Goal: Task Accomplishment & Management: Complete application form

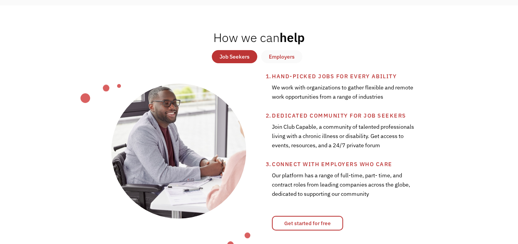
scroll to position [269, 0]
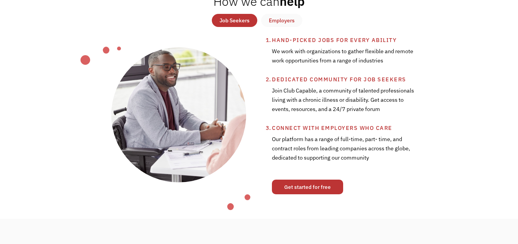
click at [321, 186] on link "Get started for free" at bounding box center [307, 186] width 71 height 15
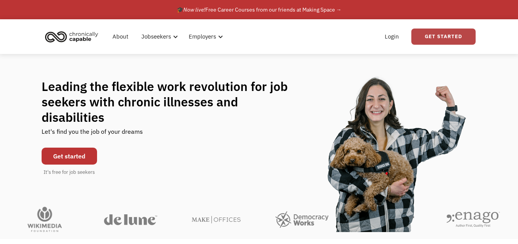
click at [425, 34] on link "Get Started" at bounding box center [443, 36] width 64 height 16
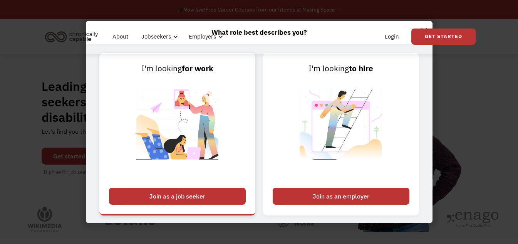
click at [188, 195] on div "Join as a job seeker" at bounding box center [177, 195] width 137 height 17
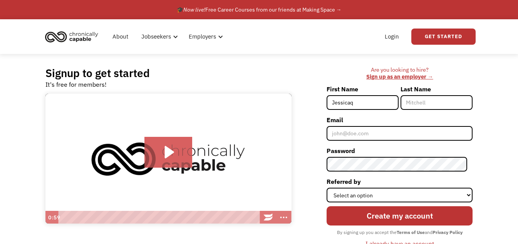
click at [382, 99] on input "Jessicaq" at bounding box center [362, 102] width 72 height 15
type input "[PERSON_NAME]"
type input "Chase"
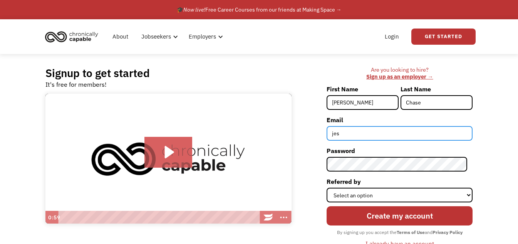
type input "jesschase007@gmail.com"
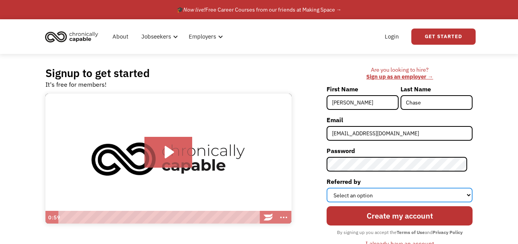
click at [351, 197] on select "Select an option Instagram Facebook Twitter Search Engine News Article Word of …" at bounding box center [399, 194] width 146 height 15
select select "Search Engine"
click at [332, 187] on select "Select an option Instagram Facebook Twitter Search Engine News Article Word of …" at bounding box center [399, 194] width 146 height 15
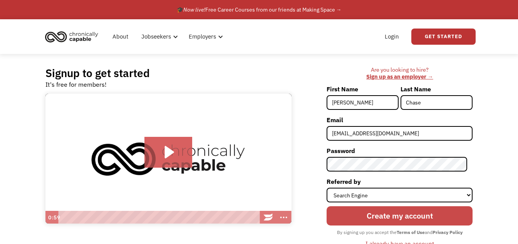
click at [389, 210] on input "Create my account" at bounding box center [399, 215] width 146 height 19
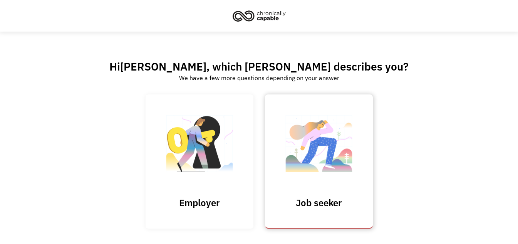
click at [343, 182] on img at bounding box center [318, 147] width 77 height 75
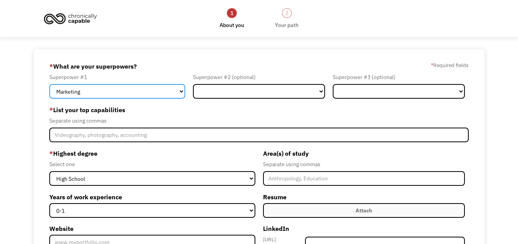
click at [174, 91] on select "Marketing Human Resources Finance Technology Operations Sales Industrial & Manu…" at bounding box center [117, 91] width 136 height 15
select select "Administration"
click at [49, 84] on select "Marketing Human Resources Finance Technology Operations Sales Industrial & Manu…" at bounding box center [117, 91] width 136 height 15
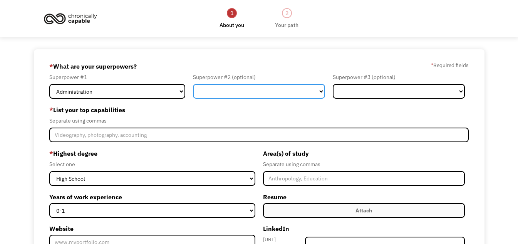
click at [205, 96] on select "Marketing Human Resources Finance Technology Operations Sales Industrial & Manu…" at bounding box center [259, 91] width 132 height 15
select select "Operations"
click at [193, 84] on select "Marketing Human Resources Finance Technology Operations Sales Industrial & Manu…" at bounding box center [259, 91] width 132 height 15
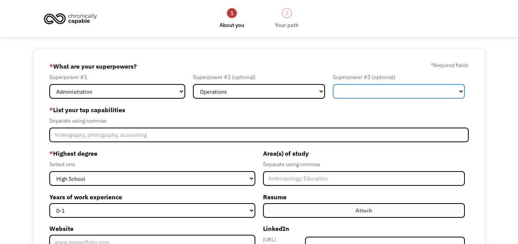
click at [373, 86] on select "Marketing Human Resources Finance Technology Operations Sales Industrial & Manu…" at bounding box center [399, 91] width 132 height 15
select select "Human Resources"
click at [333, 84] on select "Marketing Human Resources Finance Technology Operations Sales Industrial & Manu…" at bounding box center [399, 91] width 132 height 15
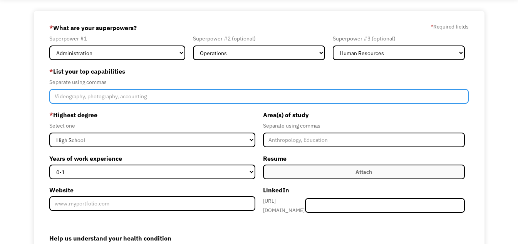
click at [274, 103] on input "Member-Create-Step1" at bounding box center [258, 96] width 419 height 15
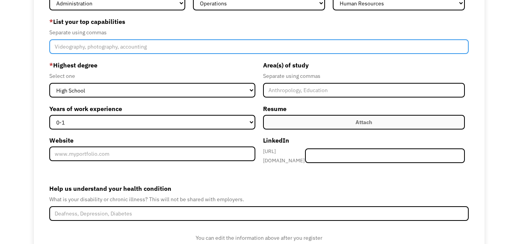
scroll to position [0, 0]
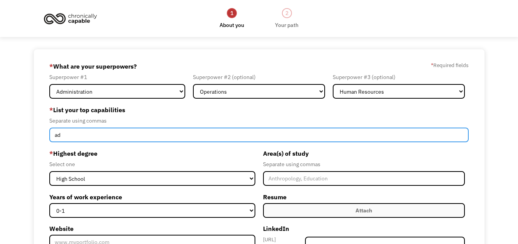
type input "a"
type input "o"
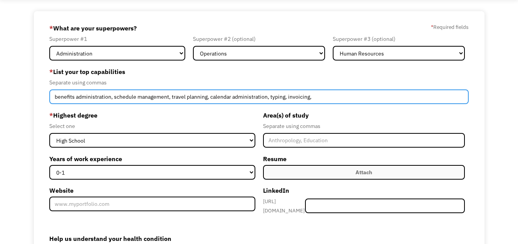
scroll to position [38, 0]
type input "benefits administration, schedule management, travel planning, calendar adminis…"
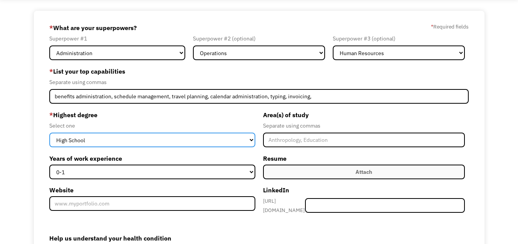
click at [247, 141] on select "High School Associates Bachelors Master's PhD" at bounding box center [152, 139] width 206 height 15
select select "masters"
click at [49, 132] on select "High School Associates Bachelors Master's PhD" at bounding box center [152, 139] width 206 height 15
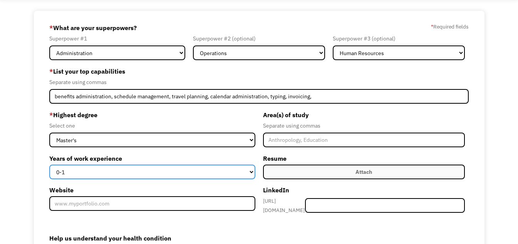
click at [207, 173] on select "0-1 2-4 5-10 11-15 15+" at bounding box center [152, 171] width 206 height 15
select select "15+"
click at [49, 164] on select "0-1 2-4 5-10 11-15 15+" at bounding box center [152, 171] width 206 height 15
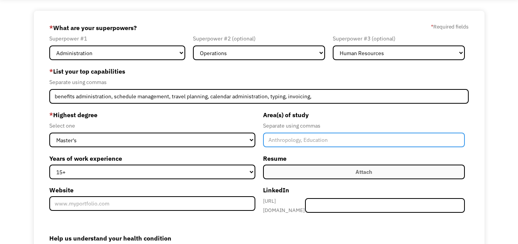
click at [324, 141] on input "Member-Create-Step1" at bounding box center [364, 139] width 202 height 15
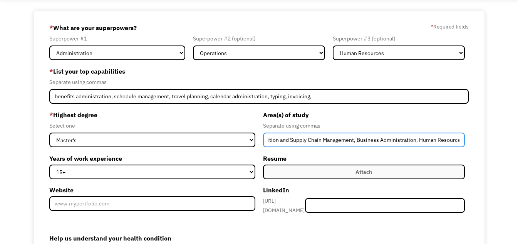
scroll to position [0, 20]
type input "Acquisition and Supply Chain Management, Business Administration, Human Resourc…"
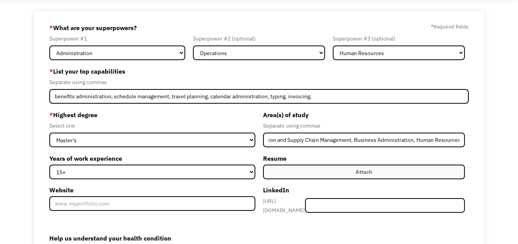
click at [388, 174] on label "Attach" at bounding box center [364, 171] width 202 height 15
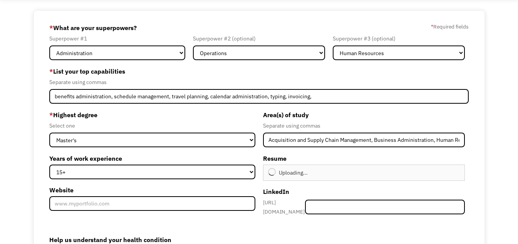
type input "Continue"
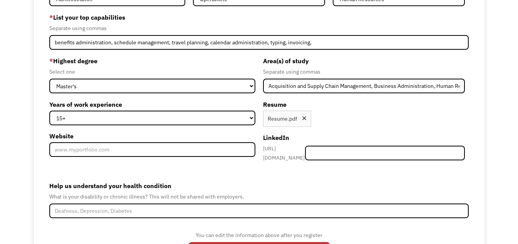
scroll to position [115, 0]
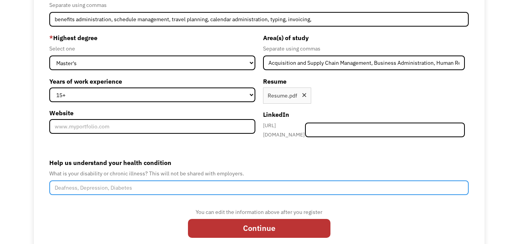
click at [260, 186] on input "Help us understand your health condition" at bounding box center [258, 187] width 419 height 15
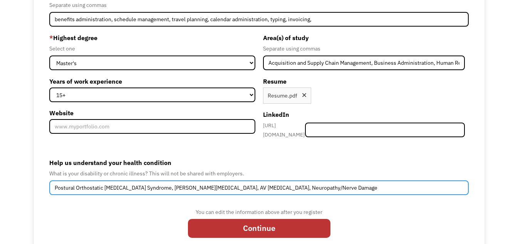
click at [264, 183] on input "Postural Orthostatic Tachycardia Syndrome, Ehlers-Danlos Syndrome, AV Heart Blo…" at bounding box center [258, 187] width 419 height 15
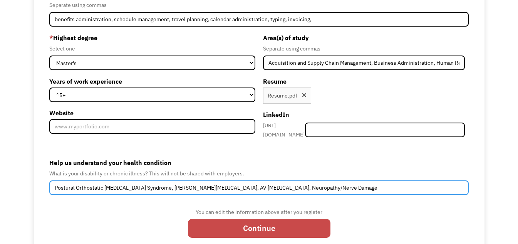
type input "Postural Orthostatic Tachycardia Syndrome, Ehlers-Danlos Syndrome, AV Heart Blo…"
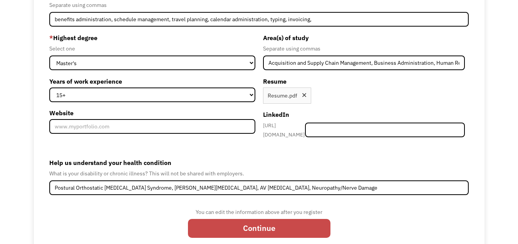
click at [262, 222] on input "Continue" at bounding box center [259, 228] width 142 height 19
type input "Please wait..."
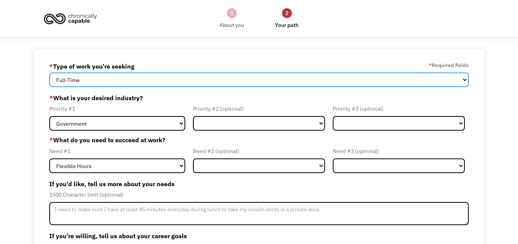
click at [214, 75] on select "Full-Time Part-Time Both Full-Time and Part-Time" at bounding box center [258, 79] width 419 height 15
select select "Both Full-Time and Part-Time"
click at [49, 72] on select "Full-Time Part-Time Both Full-Time and Part-Time" at bounding box center [258, 79] width 419 height 15
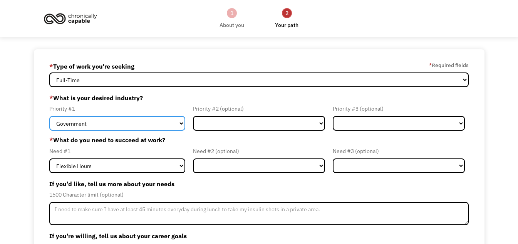
click at [178, 126] on select "Government Finance & Insurance Health & Social Care Tech & Engineering Creative…" at bounding box center [117, 123] width 136 height 15
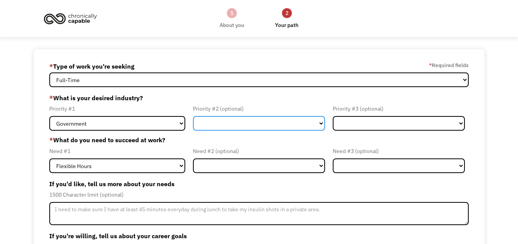
click at [231, 123] on select "Government Finance & Insurance Health & Social Care Tech & Engineering Creative…" at bounding box center [259, 123] width 132 height 15
select select "Administrative"
click at [193, 116] on select "Government Finance & Insurance Health & Social Care Tech & Engineering Creative…" at bounding box center [259, 123] width 132 height 15
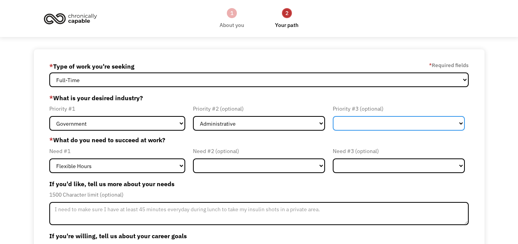
click at [350, 125] on select "Government Finance & Insurance Health & Social Care Tech & Engineering Creative…" at bounding box center [399, 123] width 132 height 15
select select "Health & Social Care"
click at [333, 116] on select "Government Finance & Insurance Health & Social Care Tech & Engineering Creative…" at bounding box center [399, 123] width 132 height 15
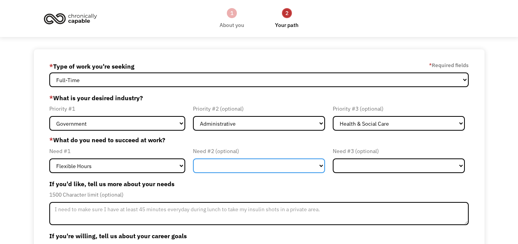
click at [195, 166] on select "Flexible Hours Remote Work Service Animal On-site Accommodations Visual Support…" at bounding box center [259, 165] width 132 height 15
select select "Remote Work"
click at [193, 158] on select "Flexible Hours Remote Work Service Animal On-site Accommodations Visual Support…" at bounding box center [259, 165] width 132 height 15
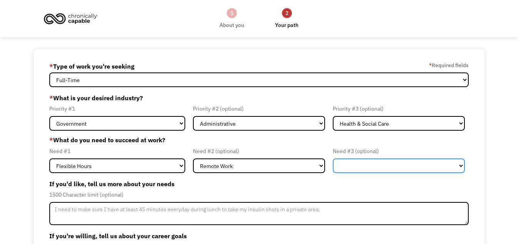
click at [343, 171] on select "Flexible Hours Remote Work Service Animal On-site Accommodations Visual Support…" at bounding box center [399, 165] width 132 height 15
select select "Service Animal"
click at [333, 158] on select "Flexible Hours Remote Work Service Animal On-site Accommodations Visual Support…" at bounding box center [399, 165] width 132 height 15
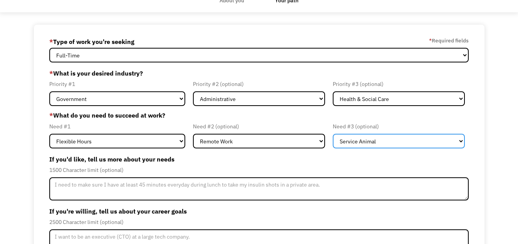
scroll to position [38, 0]
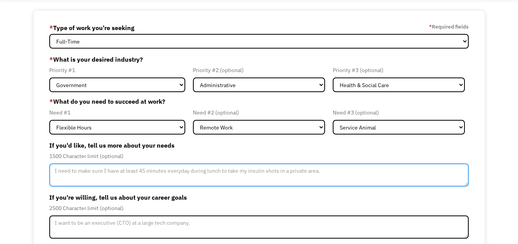
click at [227, 169] on textarea "Member-Update-Form-Step2" at bounding box center [258, 174] width 419 height 23
type textarea "I"
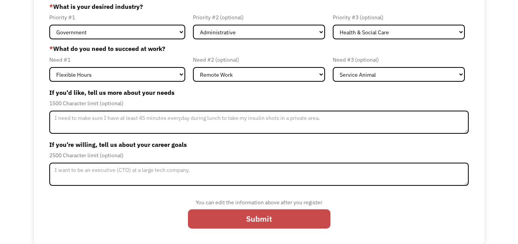
click at [276, 220] on input "Submit" at bounding box center [259, 218] width 142 height 19
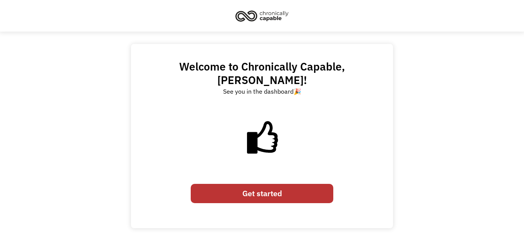
click at [319, 184] on link "Get started" at bounding box center [262, 193] width 142 height 19
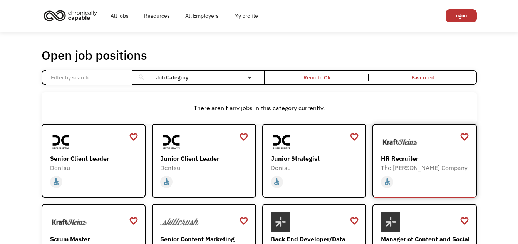
click at [398, 157] on div "HR Recruiter" at bounding box center [425, 158] width 89 height 9
click at [247, 15] on link "My profile" at bounding box center [245, 15] width 39 height 25
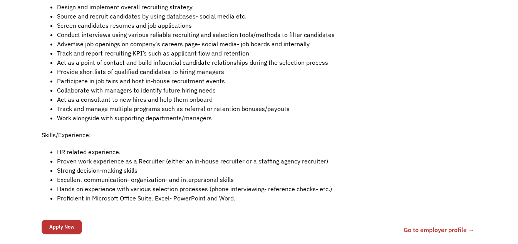
scroll to position [269, 0]
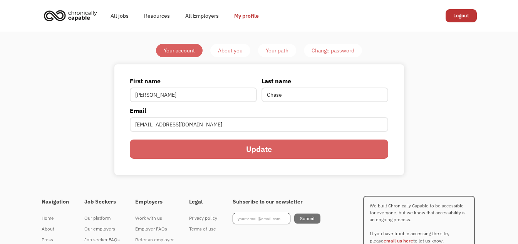
click at [284, 52] on div "Your path" at bounding box center [277, 50] width 23 height 9
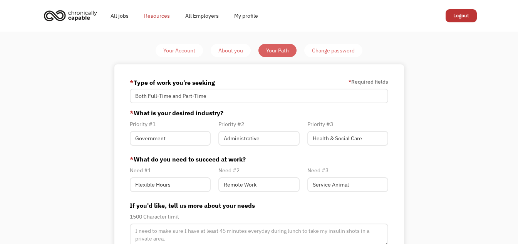
click at [154, 13] on link "Resources" at bounding box center [156, 15] width 41 height 25
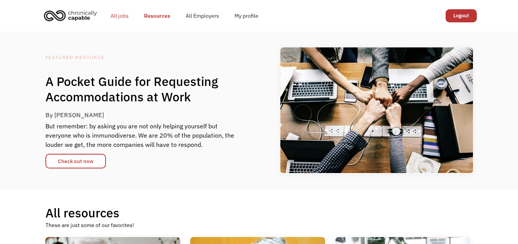
click at [122, 18] on link "All jobs" at bounding box center [119, 15] width 33 height 25
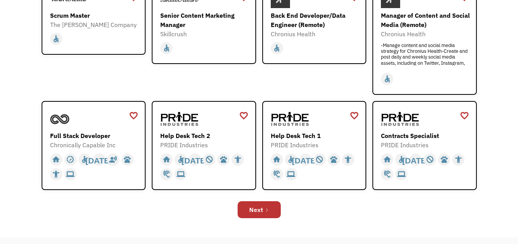
scroll to position [231, 0]
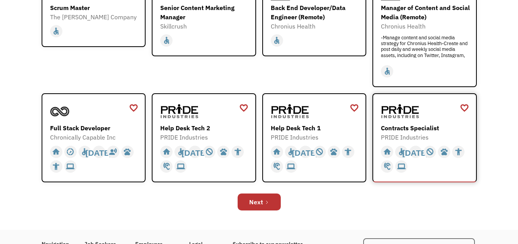
click at [431, 126] on div "Contracts Specialist" at bounding box center [425, 127] width 89 height 9
click at [267, 202] on icon "Next Page" at bounding box center [267, 202] width 2 height 3
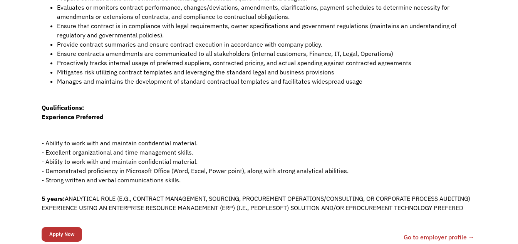
scroll to position [269, 0]
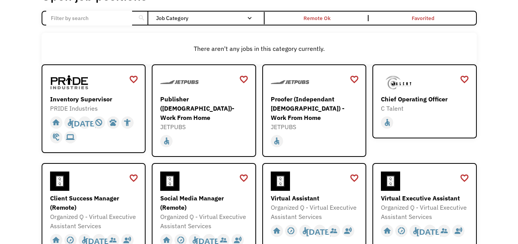
scroll to position [77, 0]
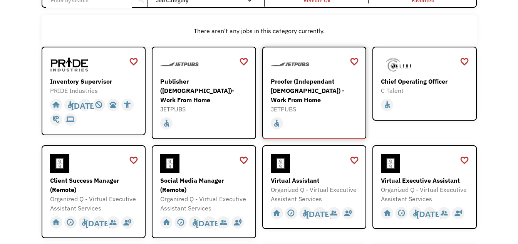
click at [343, 91] on div "Proofer (Independant [DEMOGRAPHIC_DATA]) - Work From Home" at bounding box center [315, 91] width 89 height 28
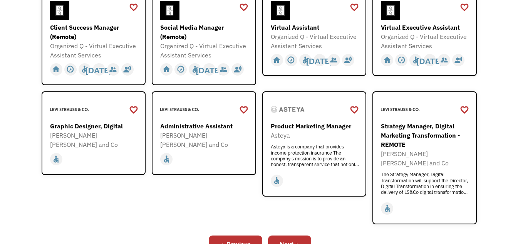
scroll to position [231, 0]
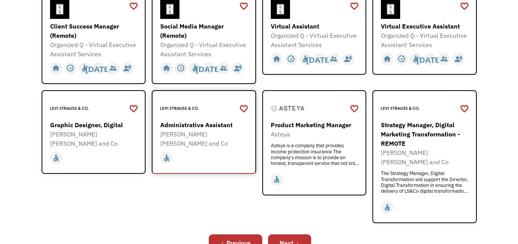
click at [192, 122] on div "Administrative Assistant" at bounding box center [204, 124] width 89 height 9
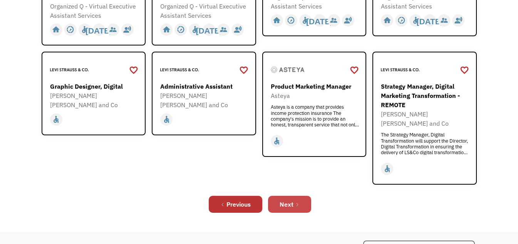
click at [278, 196] on link "Next" at bounding box center [289, 204] width 43 height 17
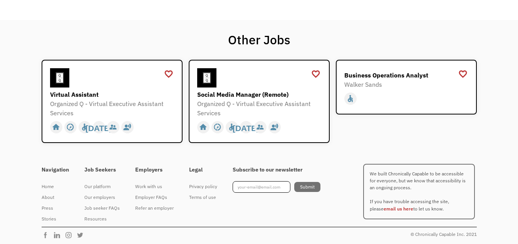
scroll to position [738, 0]
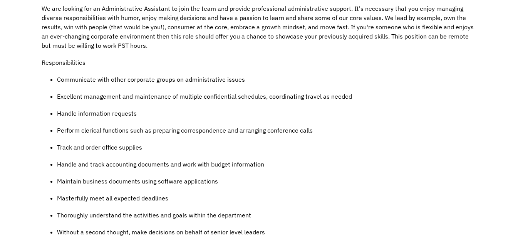
scroll to position [308, 0]
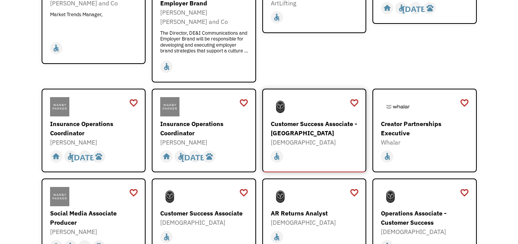
scroll to position [192, 0]
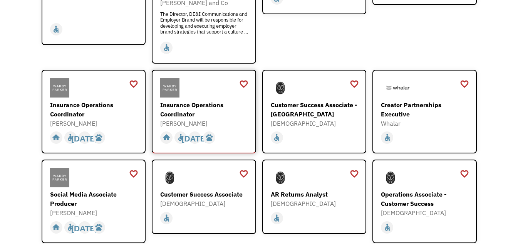
click at [203, 100] on div "Insurance Operations Coordinator" at bounding box center [204, 109] width 89 height 18
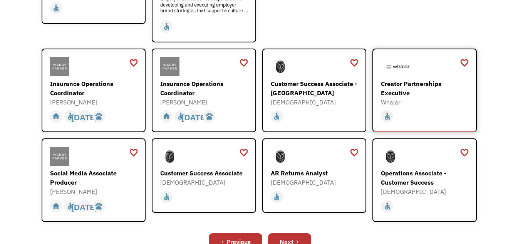
scroll to position [231, 0]
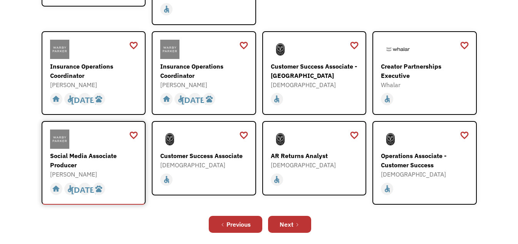
click at [90, 151] on div "Social Media Associate Producer" at bounding box center [94, 160] width 89 height 18
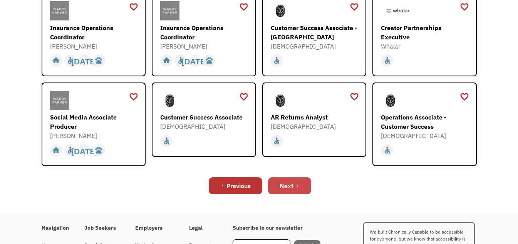
click at [290, 182] on link "Next" at bounding box center [289, 185] width 43 height 17
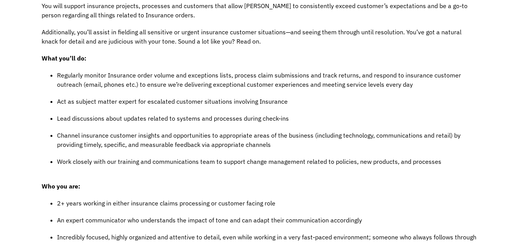
scroll to position [231, 0]
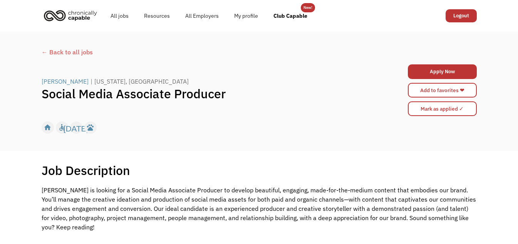
scroll to position [192, 0]
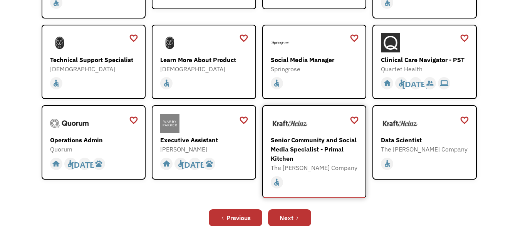
scroll to position [192, 0]
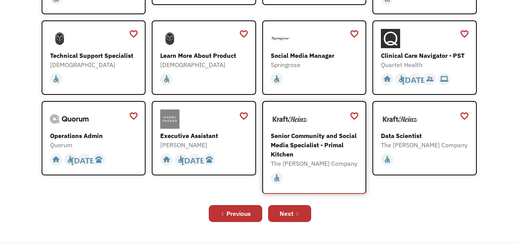
click at [329, 139] on div "Senior Community and Social Media Specialist - Primal Kitchen" at bounding box center [315, 145] width 89 height 28
click at [297, 214] on icon "Next Page" at bounding box center [297, 213] width 2 height 3
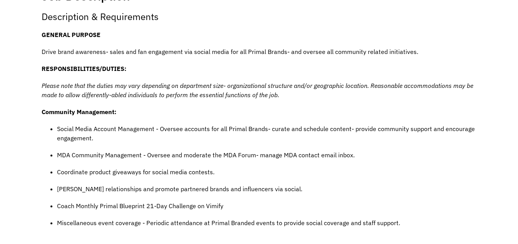
scroll to position [192, 0]
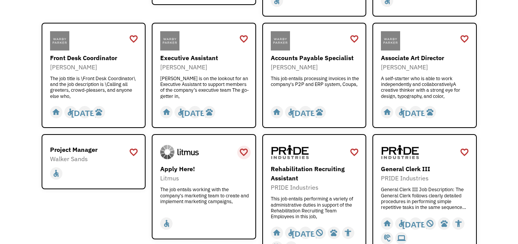
scroll to position [231, 0]
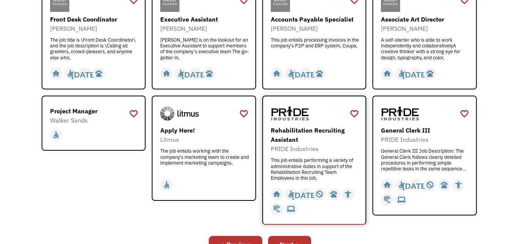
click at [288, 139] on div "Rehabilitation Recruiting Assistant" at bounding box center [315, 134] width 89 height 18
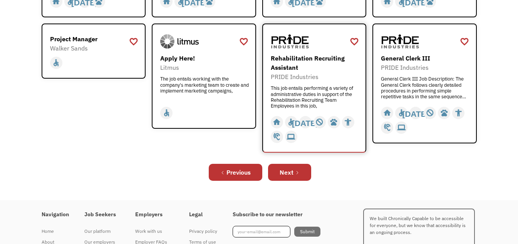
scroll to position [308, 0]
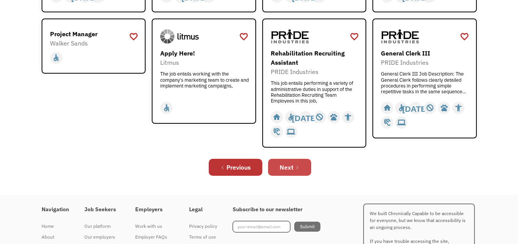
click at [294, 171] on link "Next" at bounding box center [289, 167] width 43 height 17
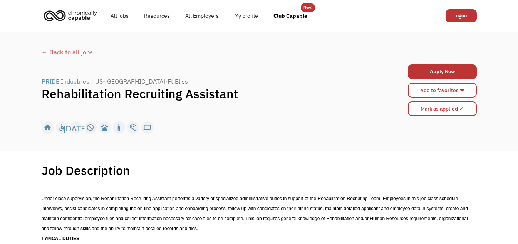
click at [294, 15] on link "Club Capable" at bounding box center [290, 15] width 49 height 25
click at [127, 15] on link "All jobs" at bounding box center [119, 15] width 33 height 25
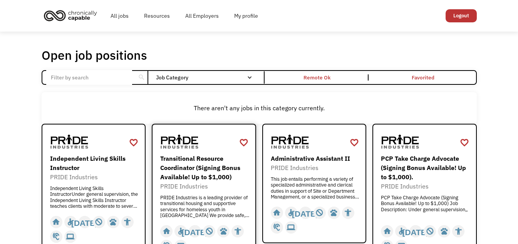
click at [183, 171] on div "Transitional Resource Coordinator (Signing Bonus Available! Up to $1,000)" at bounding box center [204, 168] width 89 height 28
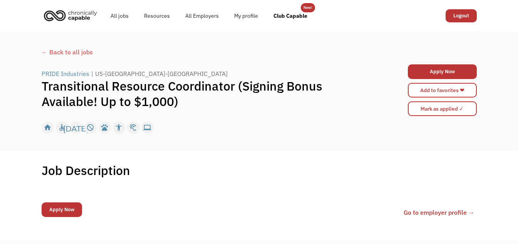
scroll to position [38, 0]
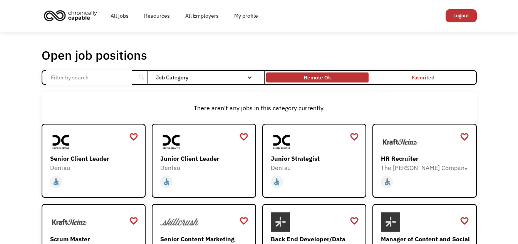
click at [313, 75] on div "Remote Ok" at bounding box center [317, 77] width 27 height 9
